Goal: Find specific fact: Find contact information

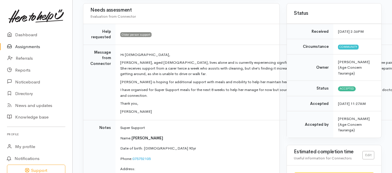
scroll to position [145, 0]
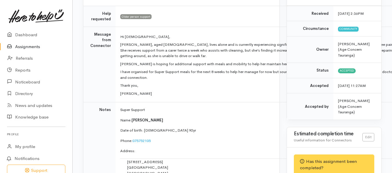
click at [281, 86] on p "Thank you," at bounding box center [270, 86] width 301 height 6
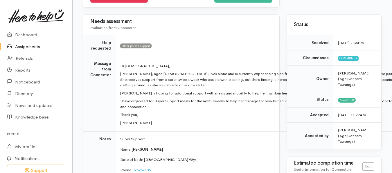
scroll to position [116, 0]
click at [276, 125] on p "[PERSON_NAME]" at bounding box center [270, 123] width 301 height 6
drag, startPoint x: 281, startPoint y: 120, endPoint x: 282, endPoint y: 107, distance: 13.1
click at [282, 119] on td "Hi [DEMOGRAPHIC_DATA], [PERSON_NAME], aged [DEMOGRAPHIC_DATA], lives alone and …" at bounding box center [272, 94] width 313 height 76
drag, startPoint x: 301, startPoint y: 32, endPoint x: 309, endPoint y: 35, distance: 8.2
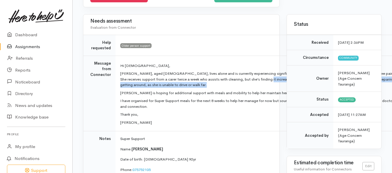
drag, startPoint x: 309, startPoint y: 35, endPoint x: 240, endPoint y: 84, distance: 84.7
click at [240, 84] on p "[PERSON_NAME], aged [DEMOGRAPHIC_DATA], lives alone and is currently experienci…" at bounding box center [270, 79] width 301 height 17
drag, startPoint x: 240, startPoint y: 84, endPoint x: 237, endPoint y: 85, distance: 3.1
click at [237, 85] on p "[PERSON_NAME], aged [DEMOGRAPHIC_DATA], lives alone and is currently experienci…" at bounding box center [270, 79] width 301 height 17
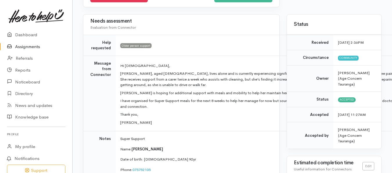
click at [239, 82] on p "[PERSON_NAME], aged [DEMOGRAPHIC_DATA], lives alone and is currently experienci…" at bounding box center [270, 79] width 301 height 17
click at [160, 65] on p "Hi [DEMOGRAPHIC_DATA]," at bounding box center [270, 66] width 301 height 6
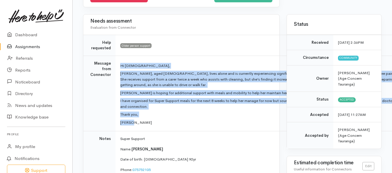
drag, startPoint x: 119, startPoint y: 66, endPoint x: 163, endPoint y: 119, distance: 69.5
click at [163, 119] on td "Hi [DEMOGRAPHIC_DATA], [PERSON_NAME], aged [DEMOGRAPHIC_DATA], lives alone and …" at bounding box center [272, 94] width 313 height 76
drag, startPoint x: 163, startPoint y: 119, endPoint x: 148, endPoint y: 76, distance: 45.7
copy td "Hi [DEMOGRAPHIC_DATA], [PERSON_NAME], aged [DEMOGRAPHIC_DATA], lives alone and …"
click at [197, 130] on td "Hi [DEMOGRAPHIC_DATA], [PERSON_NAME], aged [DEMOGRAPHIC_DATA], lives alone and …" at bounding box center [272, 94] width 313 height 76
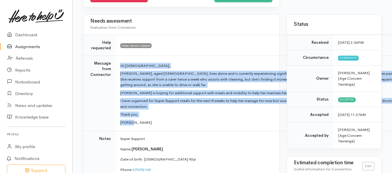
click at [189, 111] on td "Hi [DEMOGRAPHIC_DATA], [PERSON_NAME], aged [DEMOGRAPHIC_DATA], lives alone and …" at bounding box center [272, 94] width 313 height 76
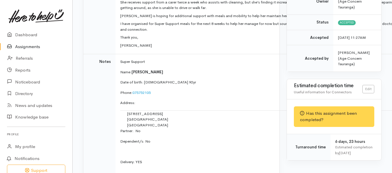
scroll to position [203, 0]
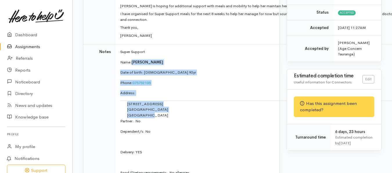
drag, startPoint x: 132, startPoint y: 60, endPoint x: 182, endPoint y: 116, distance: 74.2
click at [182, 116] on td "Super Support Name: [PERSON_NAME] Date of birth: [DEMOGRAPHIC_DATA] 92yr Phone:…" at bounding box center [272, 124] width 313 height 161
drag, startPoint x: 182, startPoint y: 116, endPoint x: 153, endPoint y: 69, distance: 54.5
copy td "[PERSON_NAME] Date of birth: [DEMOGRAPHIC_DATA] 92yr Phone:  075752105 Address:…"
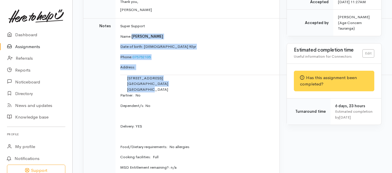
scroll to position [261, 0]
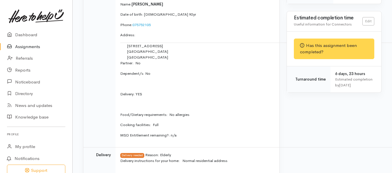
click at [209, 119] on td "Super Support Name: [PERSON_NAME] Date of birth: [DEMOGRAPHIC_DATA] 92yr Phone:…" at bounding box center [272, 66] width 313 height 161
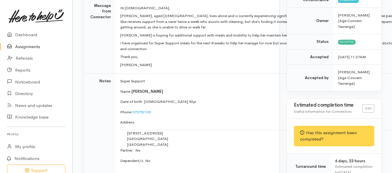
scroll to position [0, 0]
